Goal: Task Accomplishment & Management: Complete application form

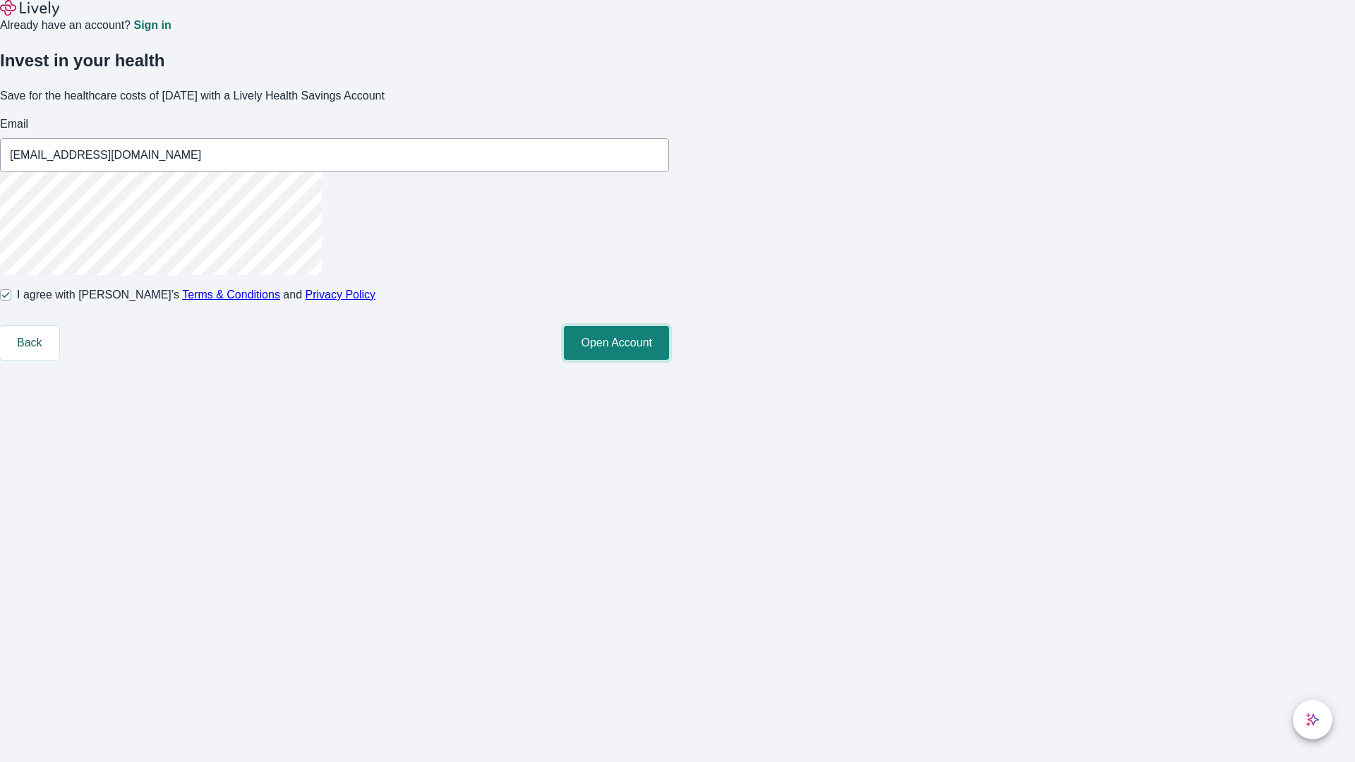
click at [669, 360] on button "Open Account" at bounding box center [616, 343] width 105 height 34
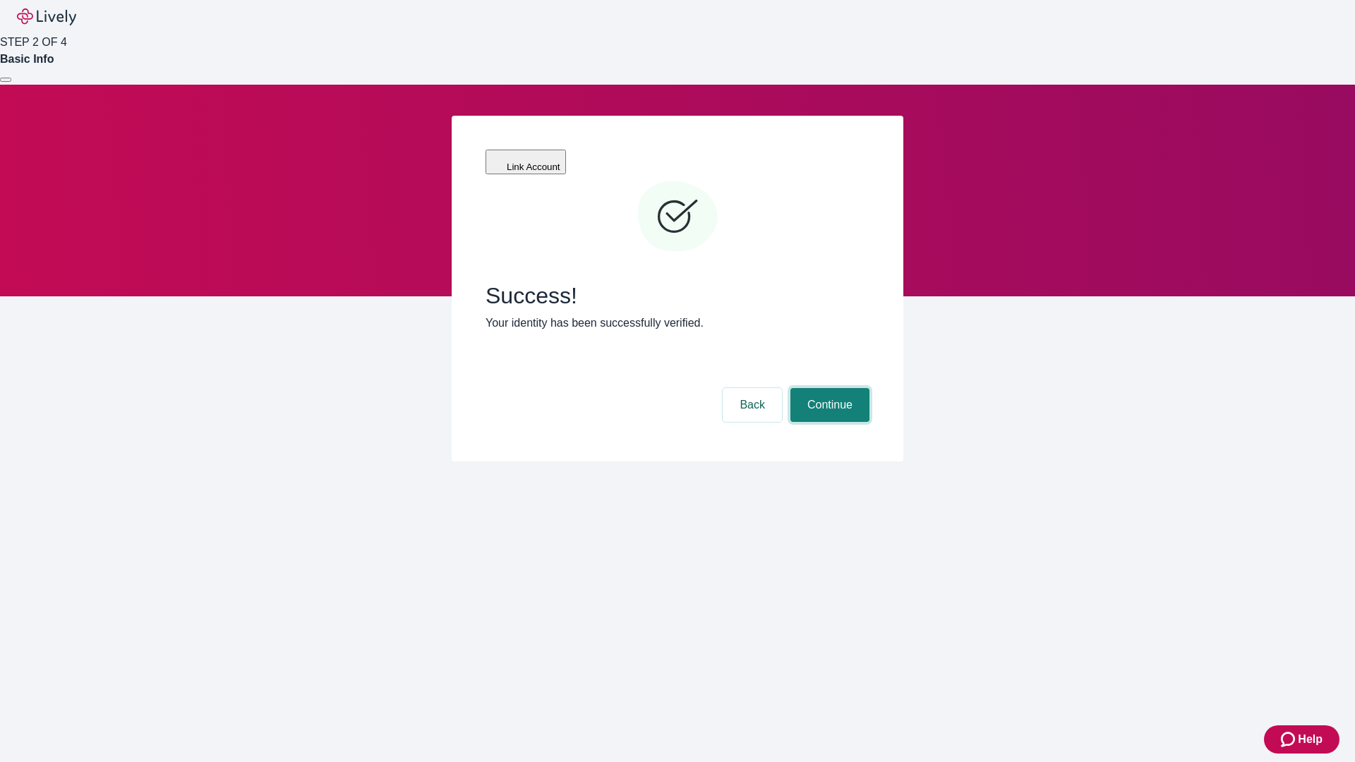
click at [828, 388] on button "Continue" at bounding box center [829, 405] width 79 height 34
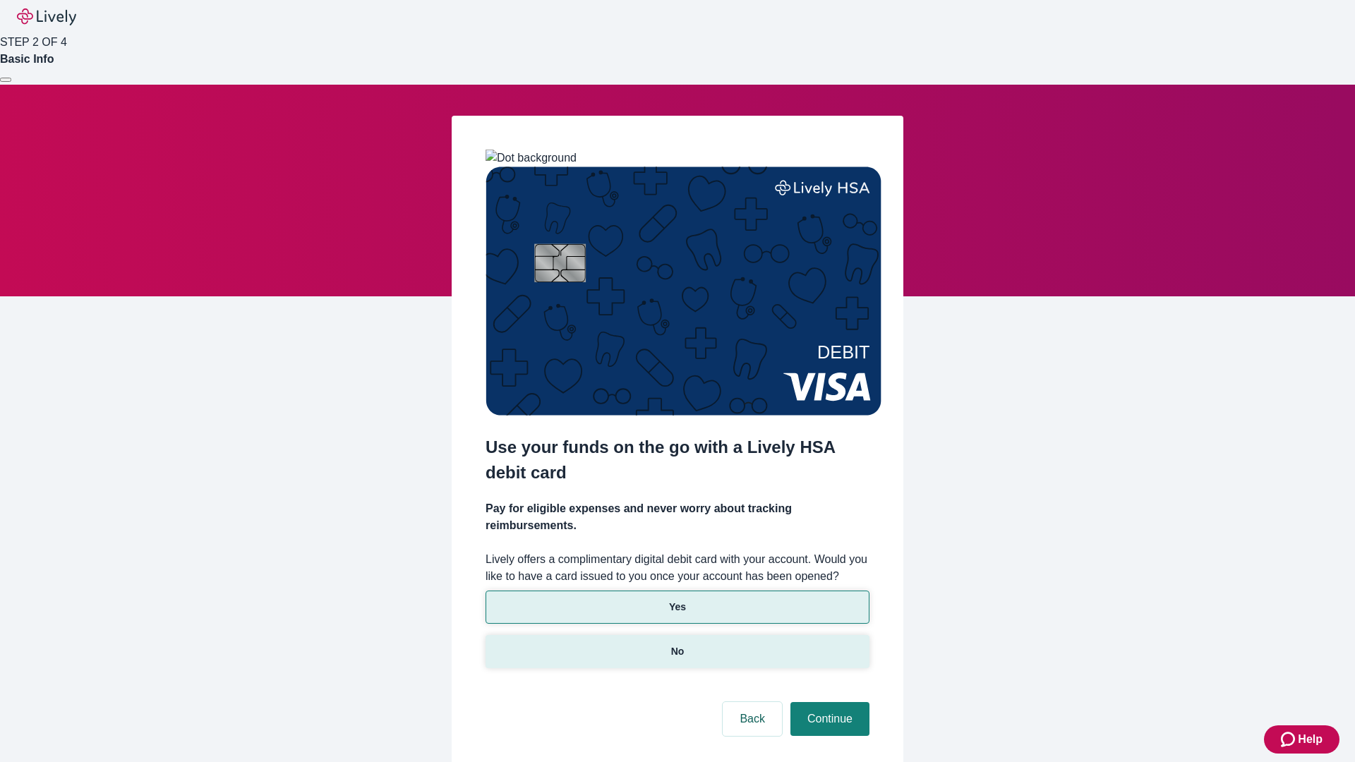
click at [677, 644] on p "No" at bounding box center [677, 651] width 13 height 15
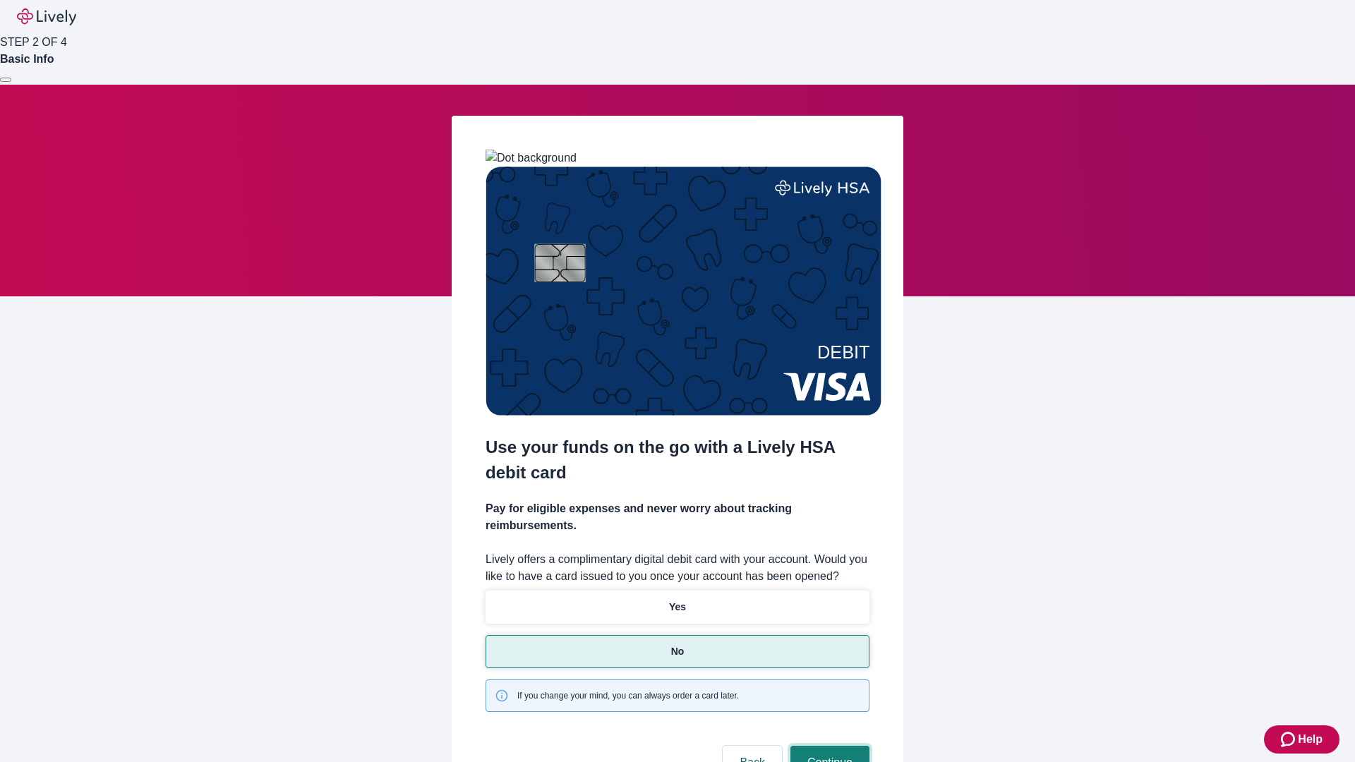
click at [828, 746] on button "Continue" at bounding box center [829, 763] width 79 height 34
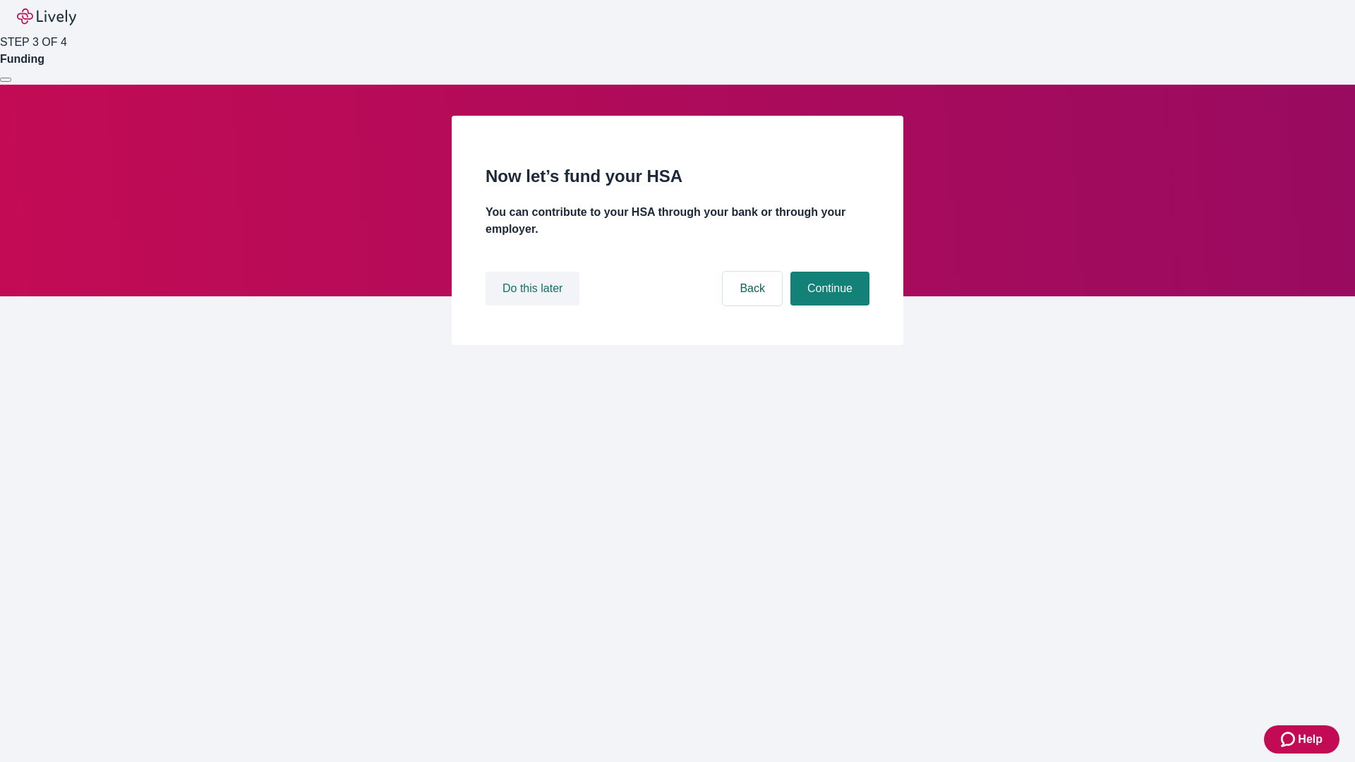
click at [534, 306] on button "Do this later" at bounding box center [533, 289] width 94 height 34
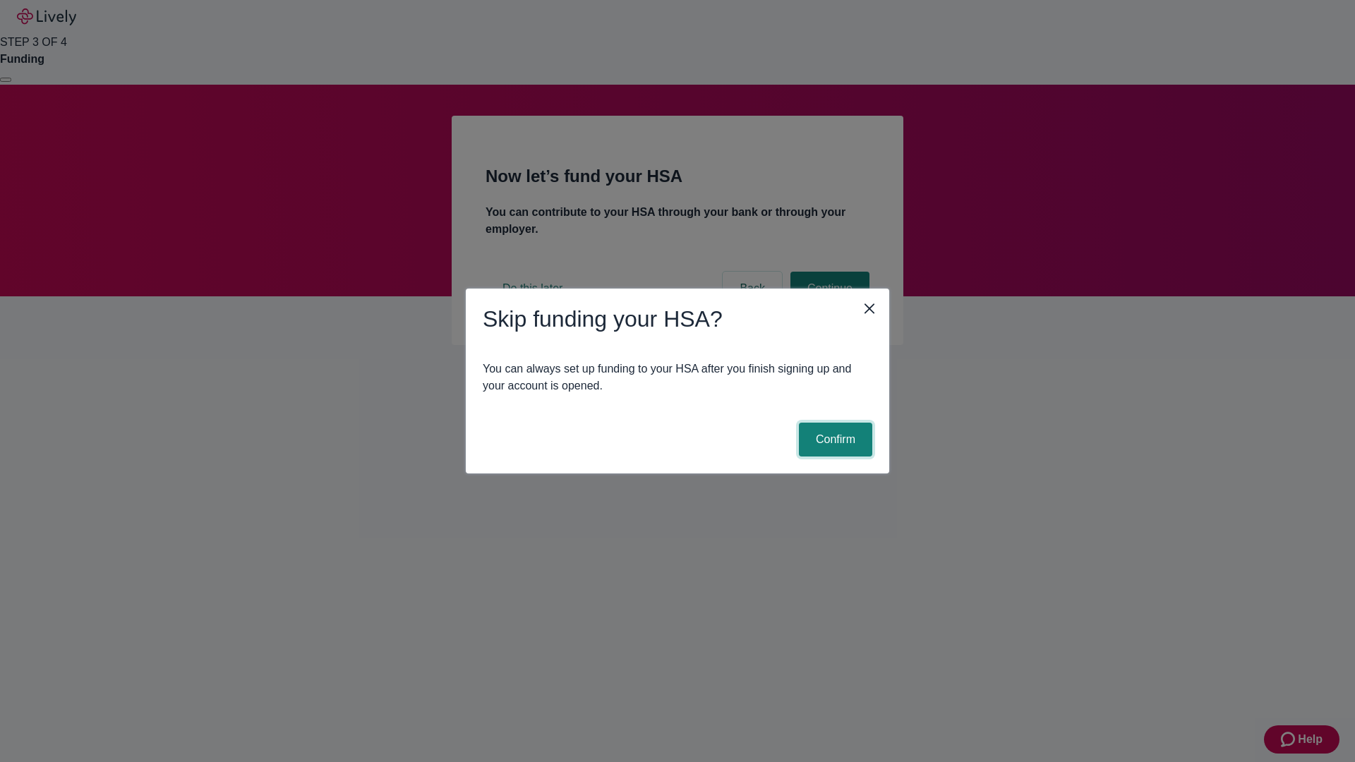
click at [833, 440] on button "Confirm" at bounding box center [835, 440] width 73 height 34
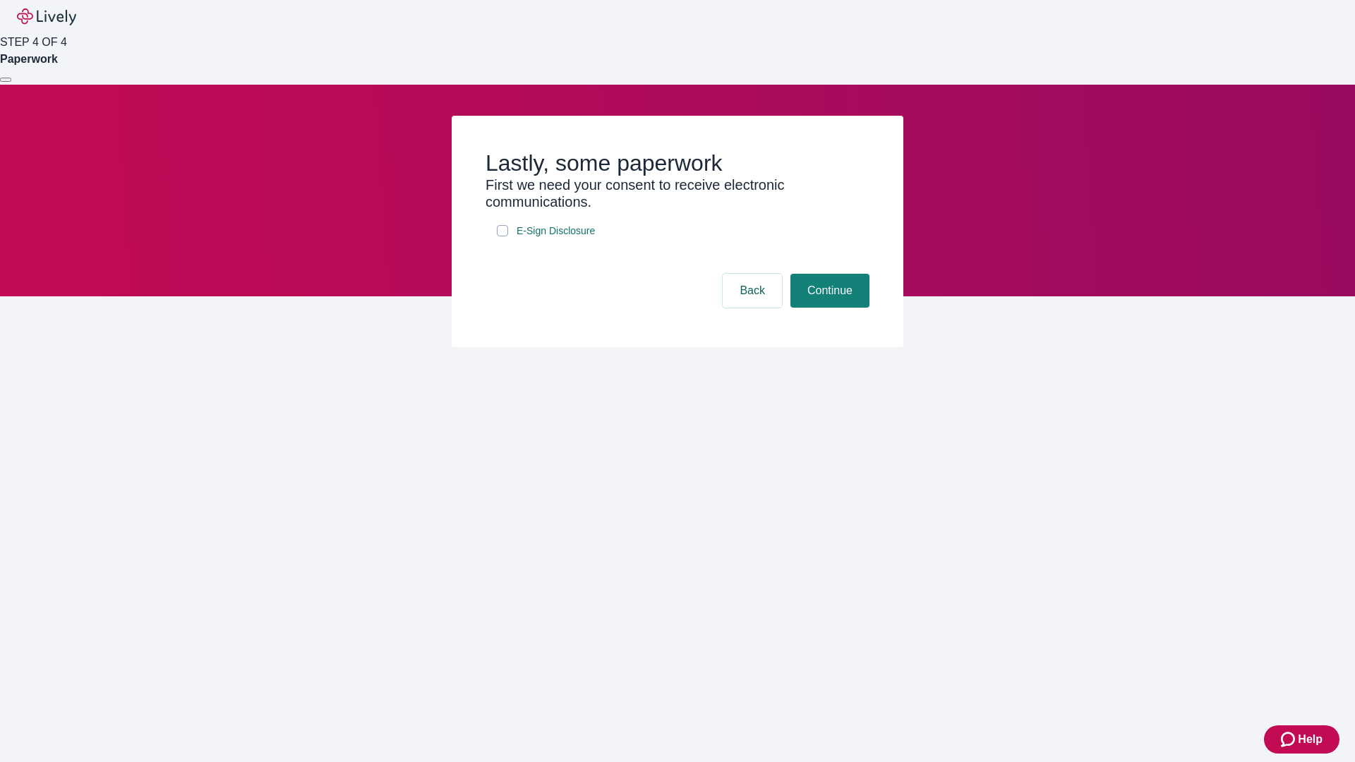
click at [502, 236] on input "E-Sign Disclosure" at bounding box center [502, 230] width 11 height 11
checkbox input "true"
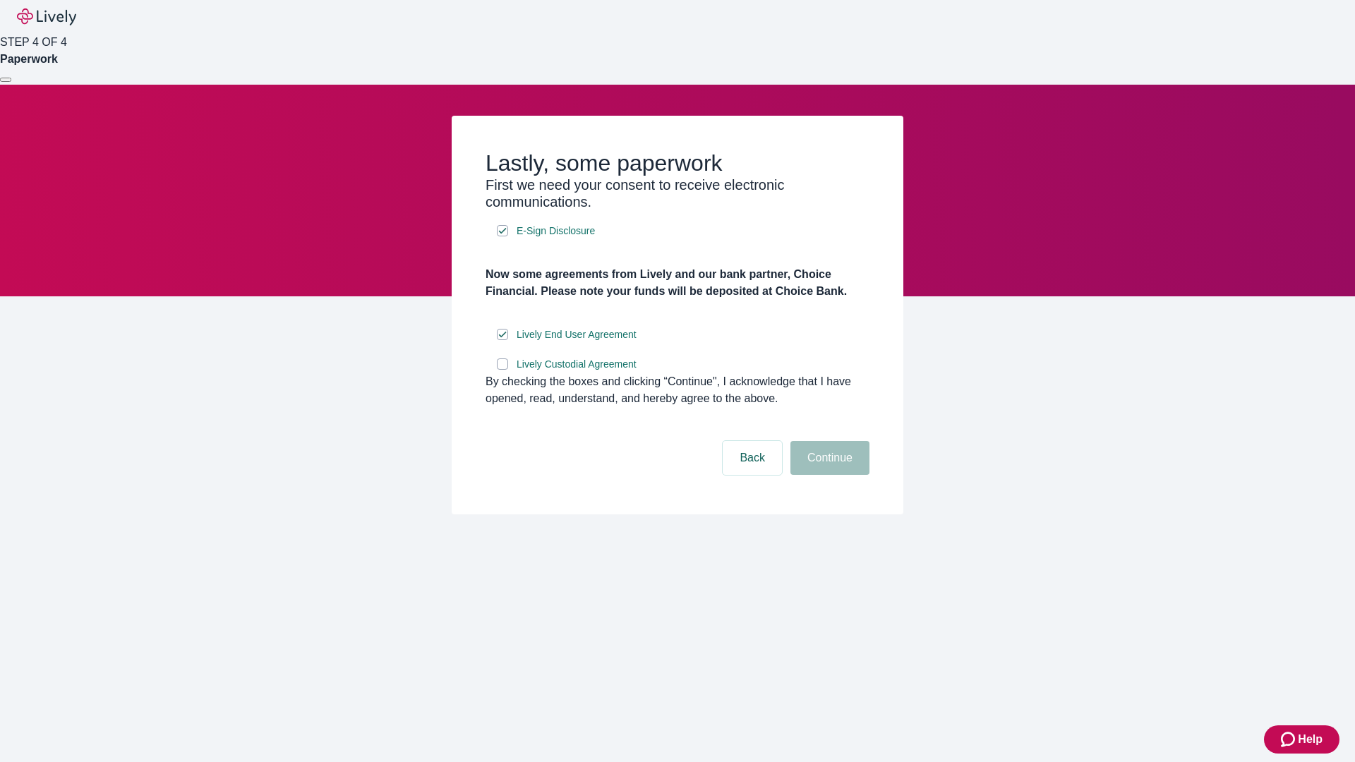
click at [502, 370] on input "Lively Custodial Agreement" at bounding box center [502, 363] width 11 height 11
checkbox input "true"
click at [828, 475] on button "Continue" at bounding box center [829, 458] width 79 height 34
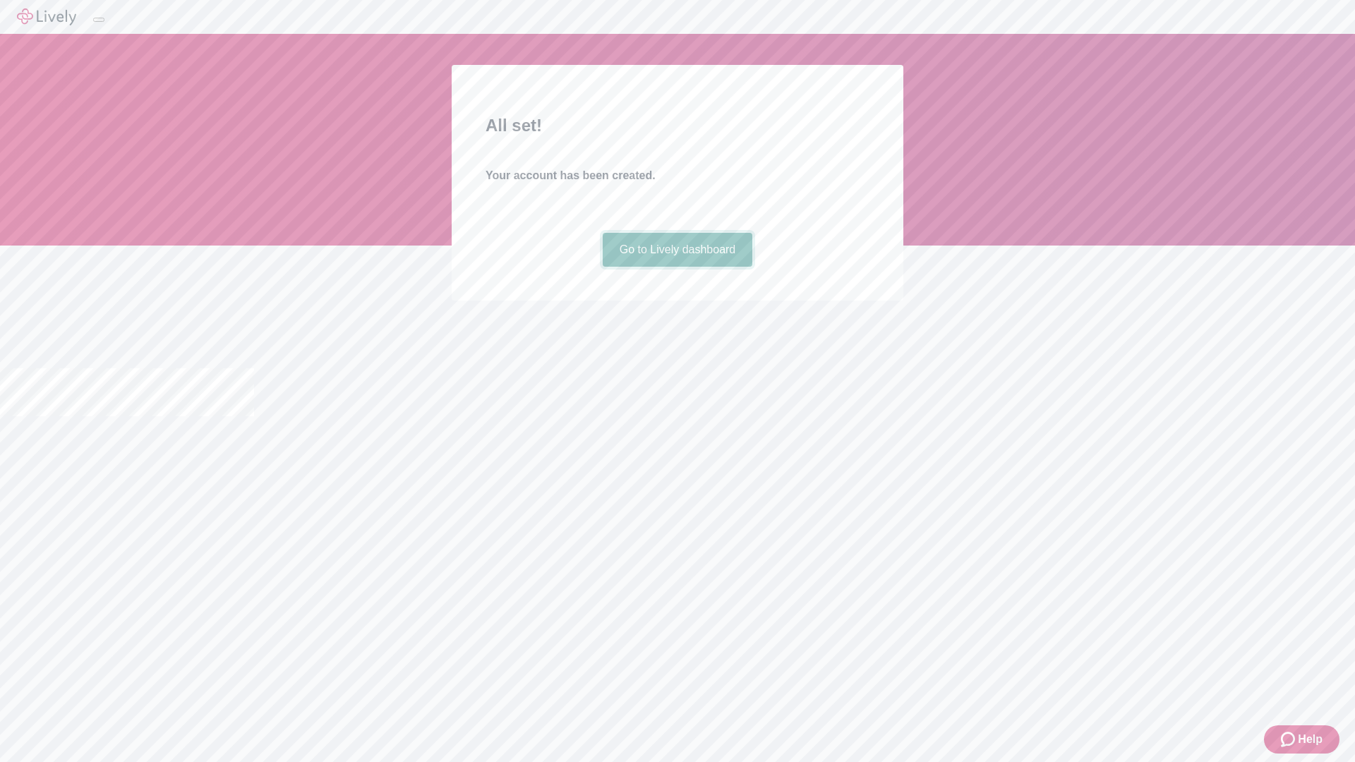
click at [677, 267] on link "Go to Lively dashboard" at bounding box center [678, 250] width 150 height 34
